Goal: Navigation & Orientation: Find specific page/section

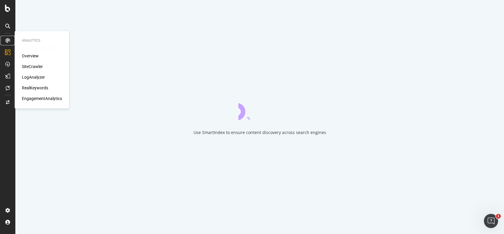
click at [8, 41] on icon at bounding box center [7, 40] width 5 height 5
